Goal: Transaction & Acquisition: Book appointment/travel/reservation

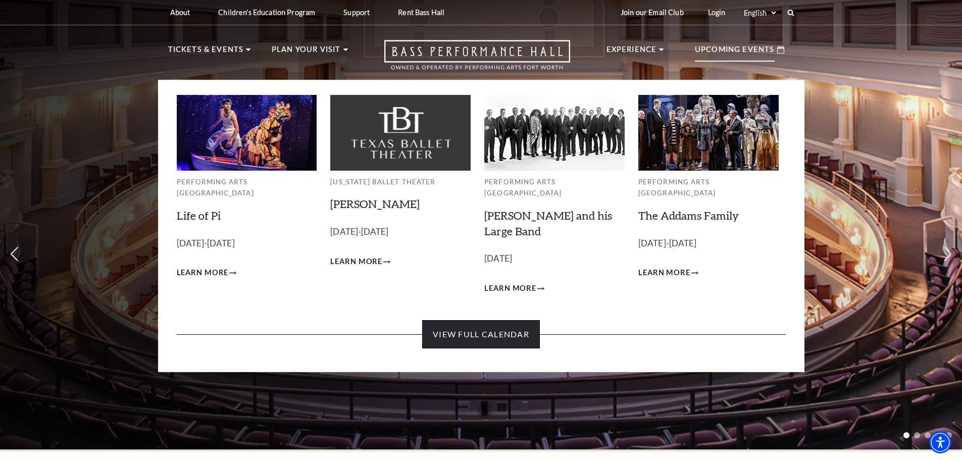
click at [460, 320] on link "View Full Calendar" at bounding box center [481, 334] width 118 height 28
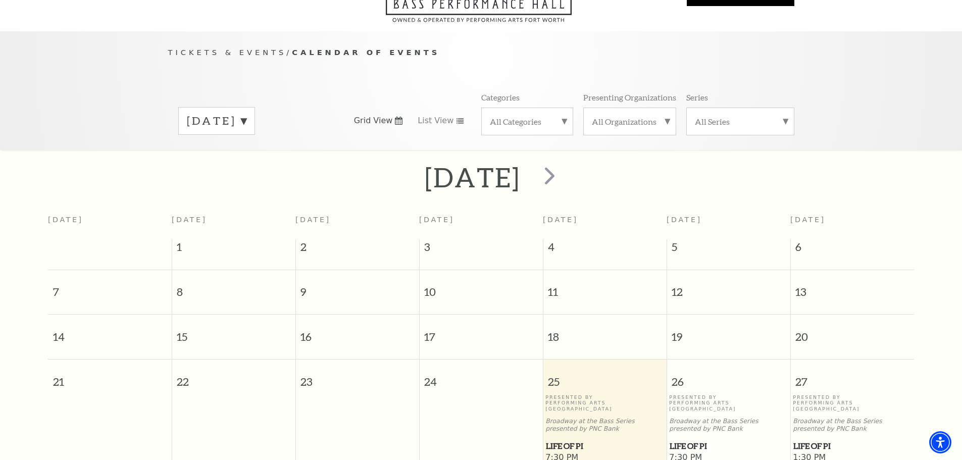
scroll to position [16, 0]
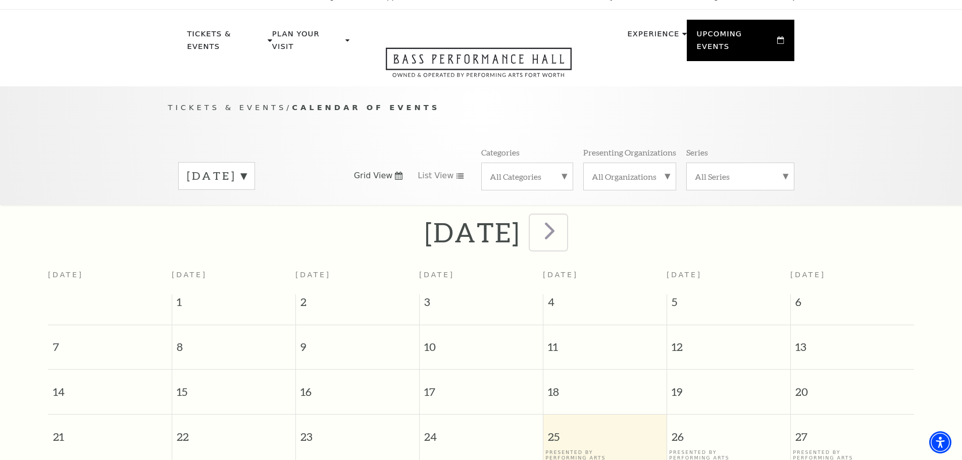
click at [564, 218] on span "next" at bounding box center [550, 230] width 29 height 29
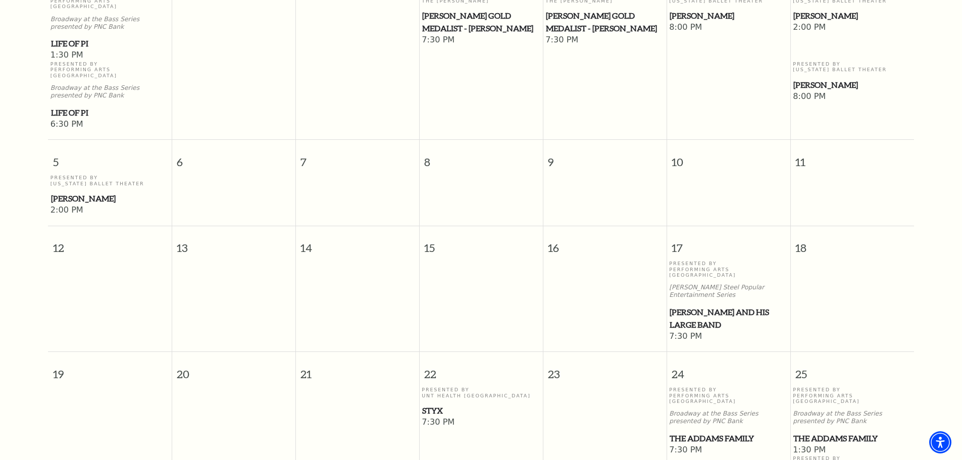
scroll to position [89, 0]
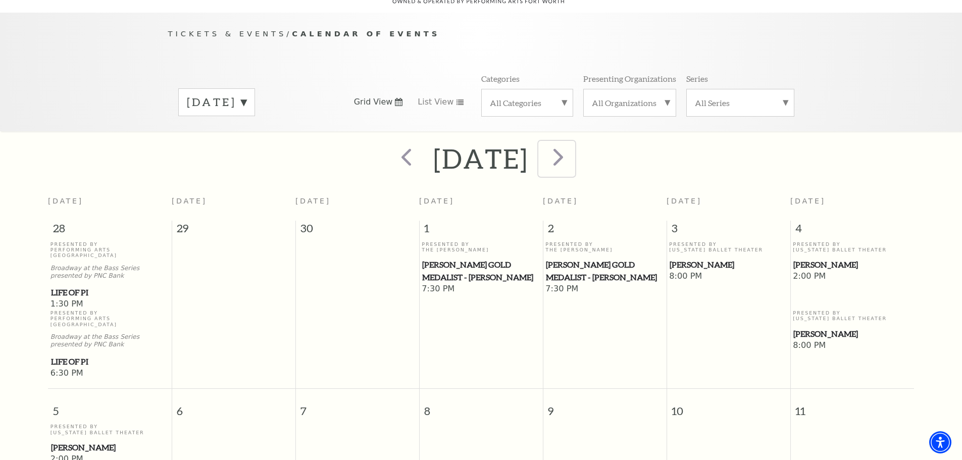
click at [573, 149] on span "next" at bounding box center [558, 156] width 29 height 29
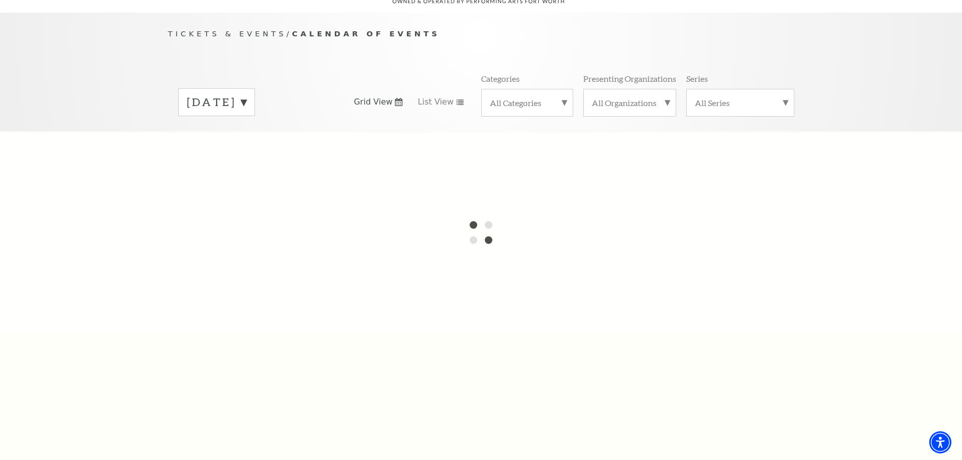
click at [247, 94] on label "October 2025" at bounding box center [217, 102] width 60 height 16
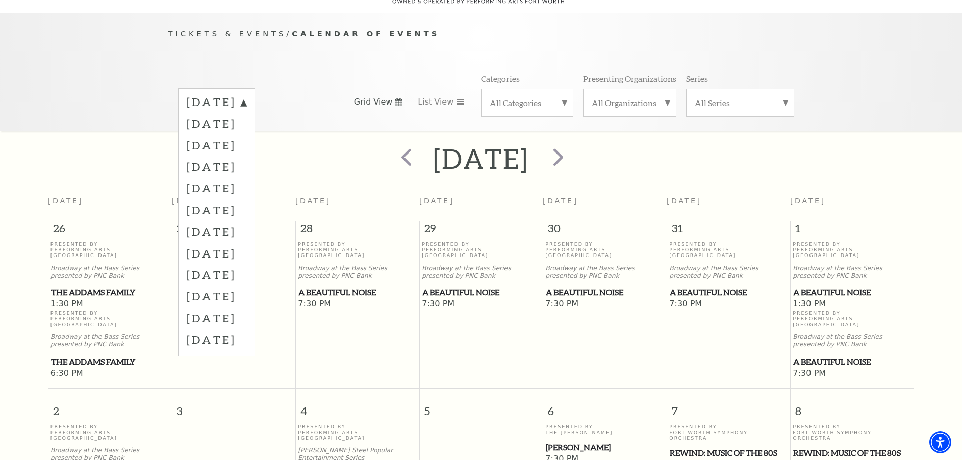
click at [341, 90] on div "September 2025 October 2025 November 2025 December 2025 January 2026 February 2…" at bounding box center [481, 102] width 626 height 58
click at [247, 137] on label "November 2025" at bounding box center [217, 145] width 60 height 22
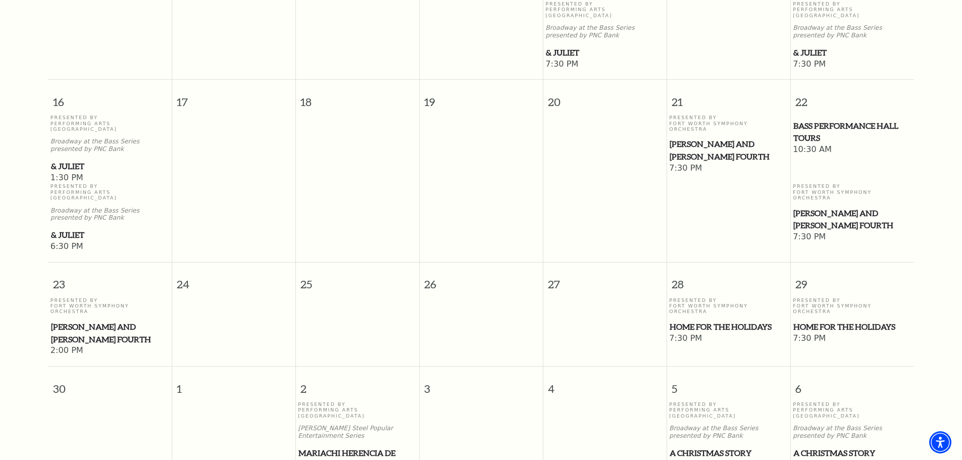
scroll to position [797, 0]
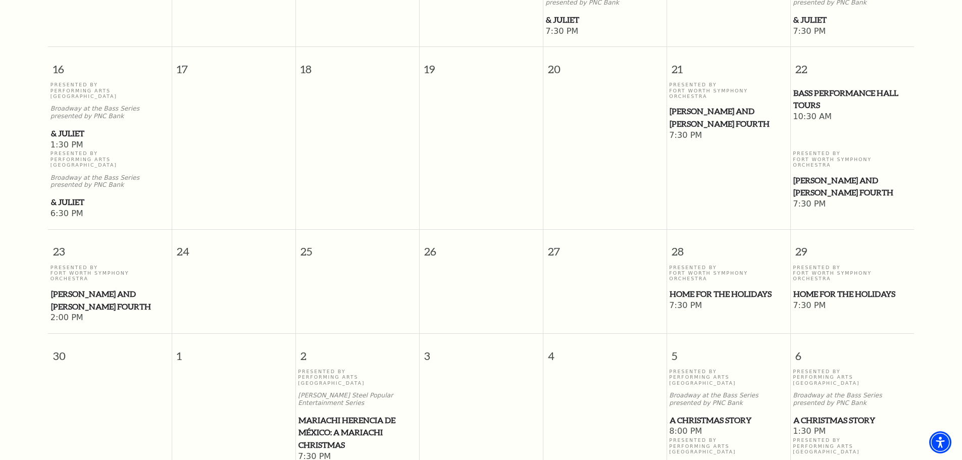
click at [811, 288] on span "Home for the Holidays" at bounding box center [853, 294] width 118 height 13
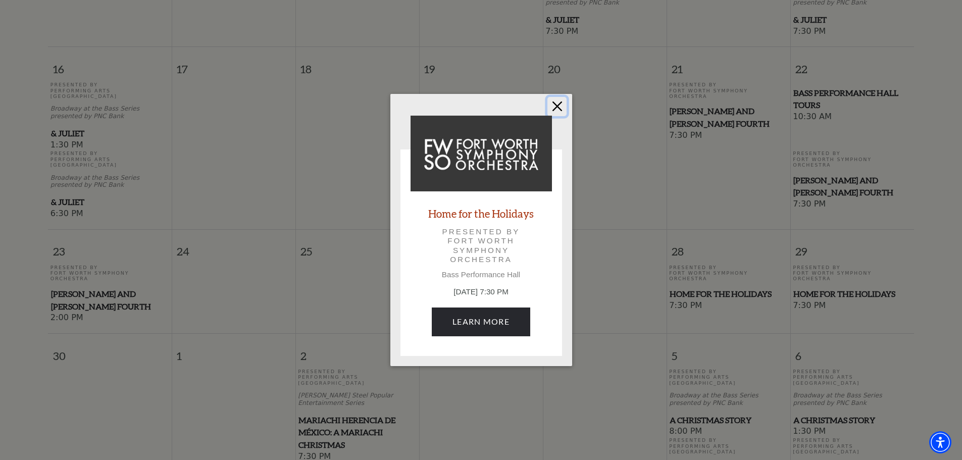
click at [561, 109] on button "Close" at bounding box center [557, 106] width 19 height 19
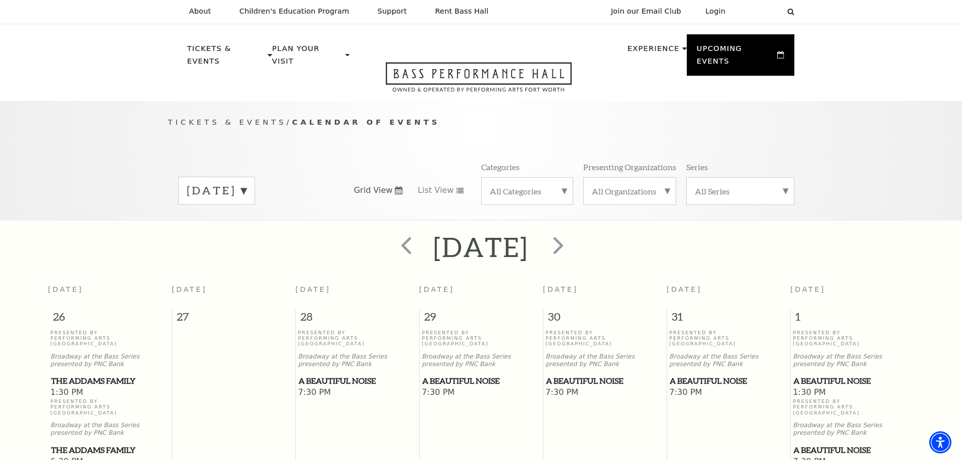
scroll to position [0, 0]
click at [247, 184] on label "November 2025" at bounding box center [217, 192] width 60 height 16
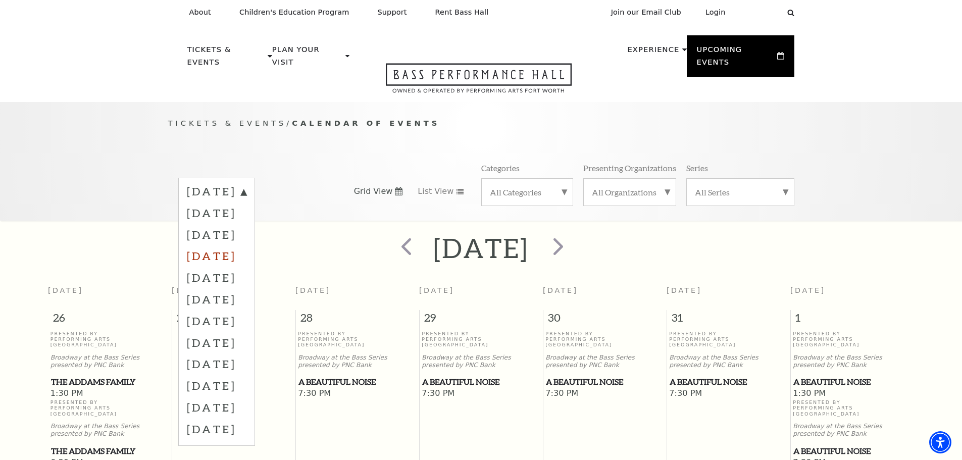
click at [247, 245] on label "December 2025" at bounding box center [217, 256] width 60 height 22
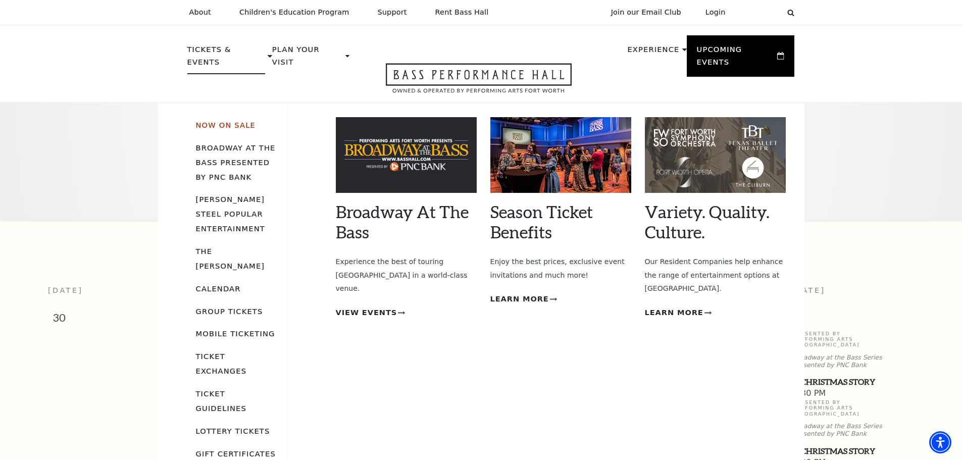
click at [229, 121] on link "Now On Sale" at bounding box center [226, 125] width 60 height 9
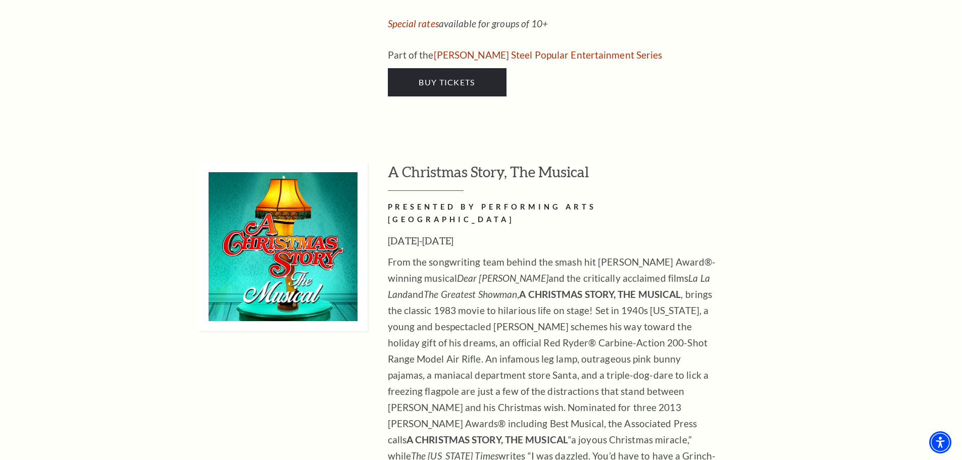
scroll to position [4143, 0]
